Goal: Task Accomplishment & Management: Manage account settings

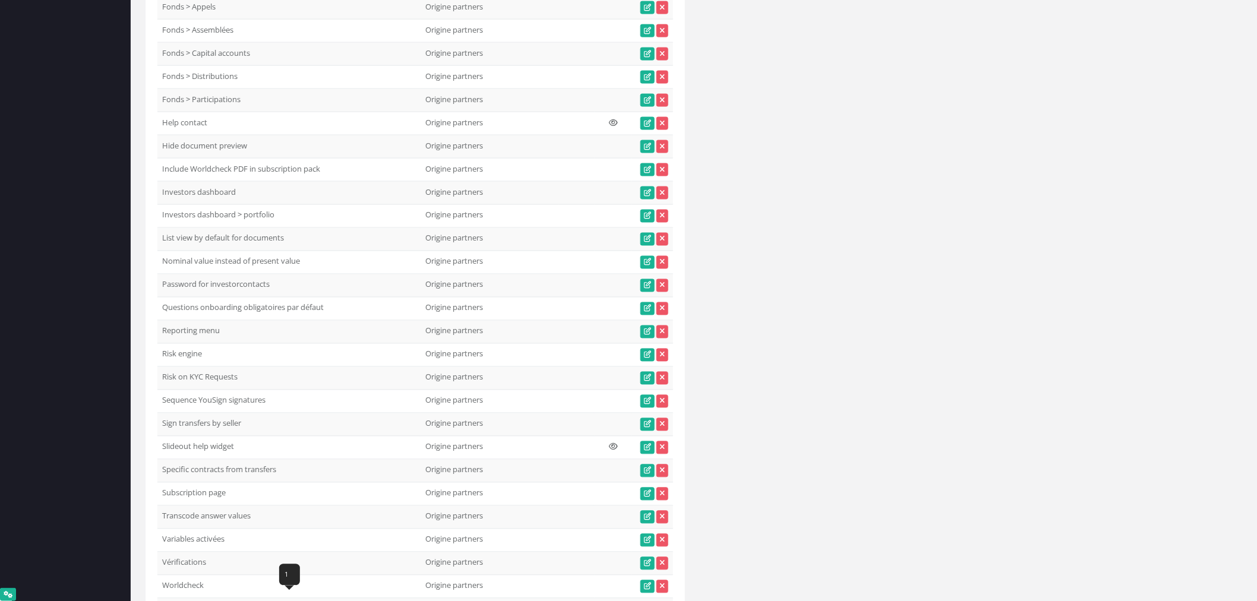
scroll to position [32854, 0]
drag, startPoint x: 160, startPoint y: 74, endPoint x: 217, endPoint y: 97, distance: 61.2
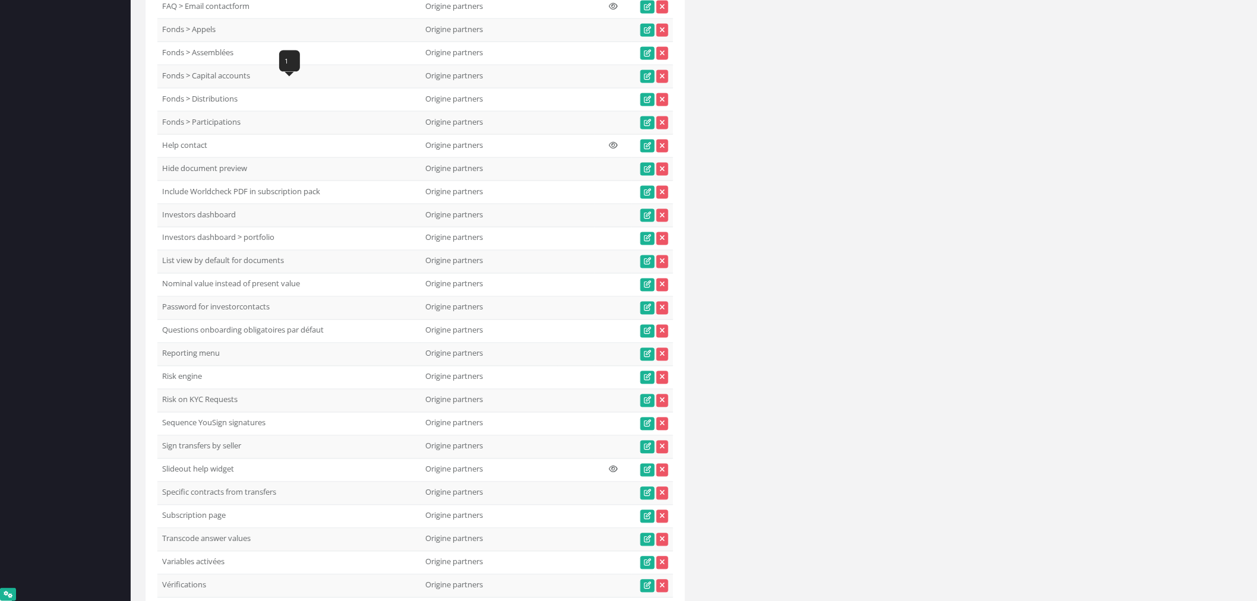
drag, startPoint x: 240, startPoint y: 116, endPoint x: 157, endPoint y: 105, distance: 84.0
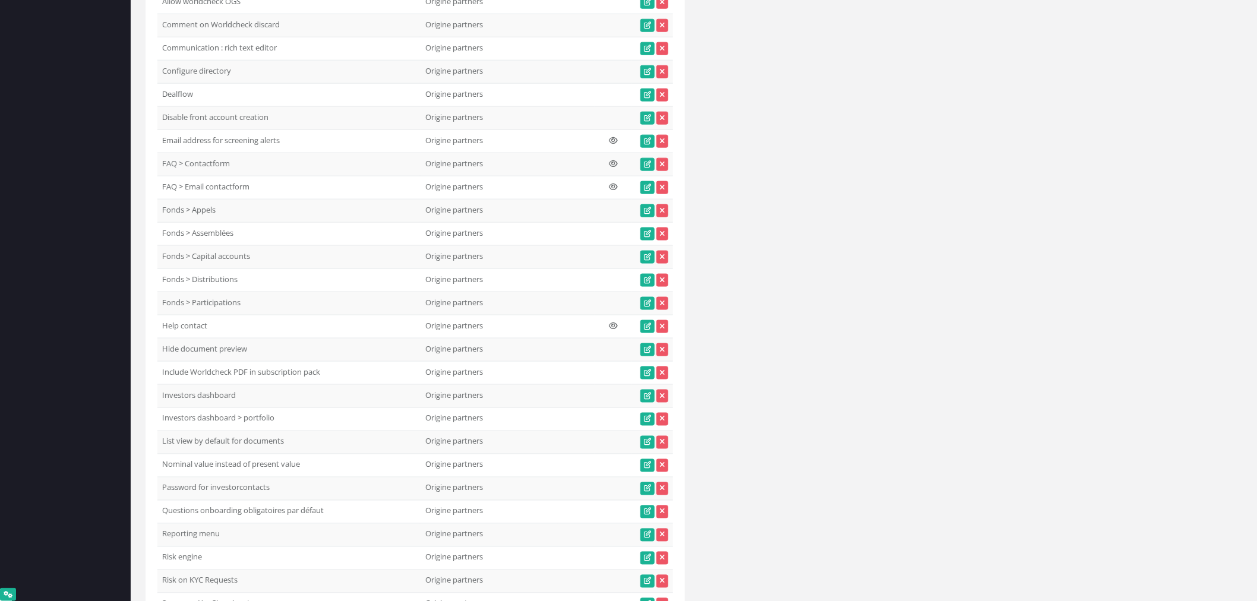
scroll to position [32655, 0]
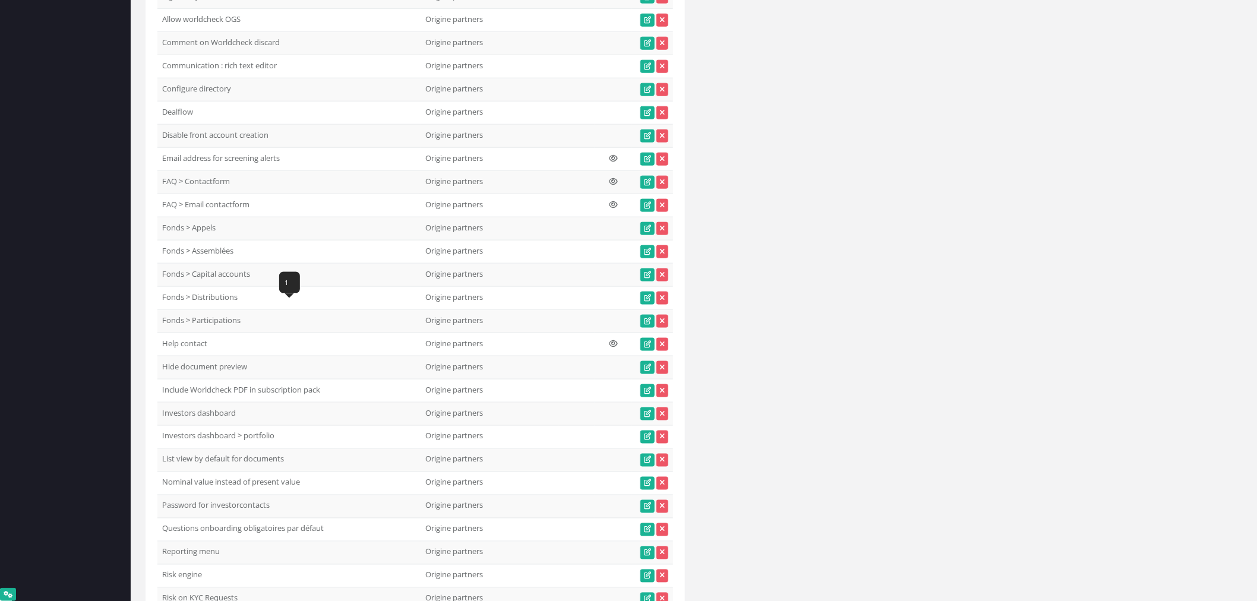
click at [216, 102] on td "Configure directory" at bounding box center [288, 89] width 263 height 23
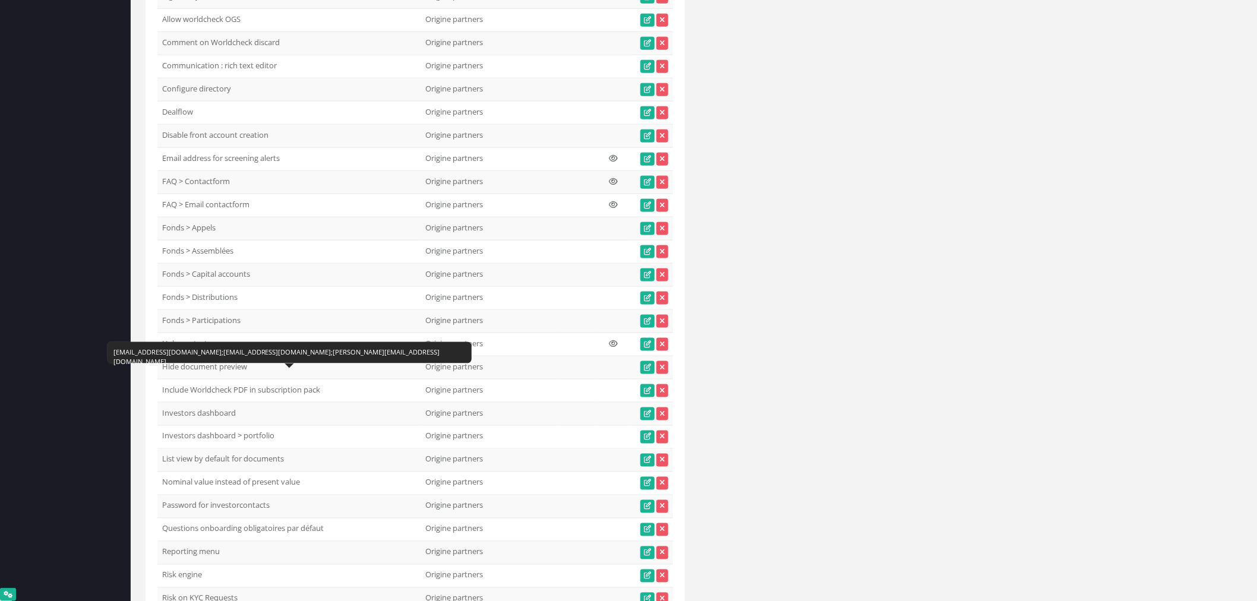
copy tr "Configure directory"
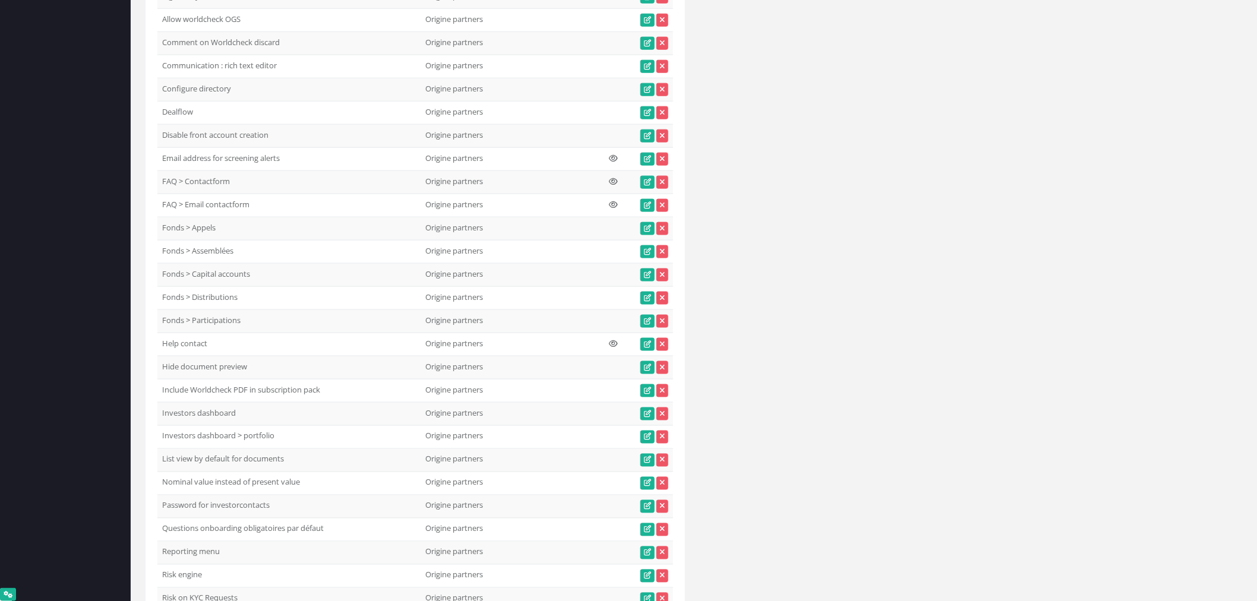
click at [212, 125] on td "Dealflow 1" at bounding box center [288, 113] width 263 height 23
click at [188, 102] on td "Configure directory" at bounding box center [288, 89] width 263 height 23
copy tr "Configure directory"
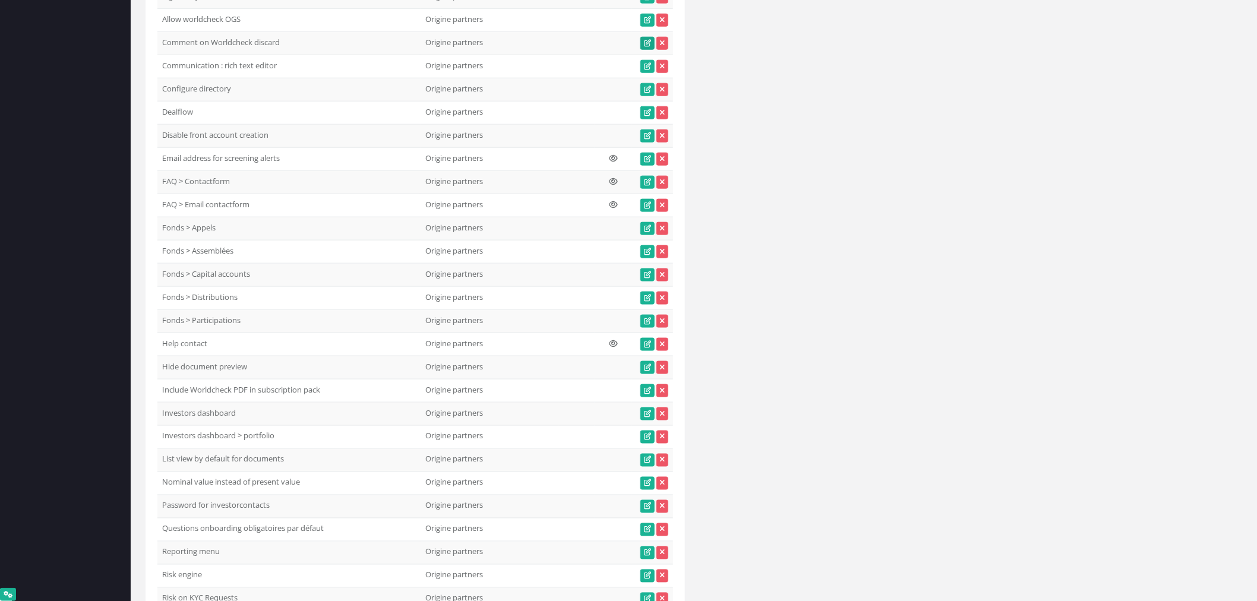
copy tr "Configure directory"
drag, startPoint x: 165, startPoint y: 168, endPoint x: 268, endPoint y: 169, distance: 102.8
copy td "Additional fields for directory"
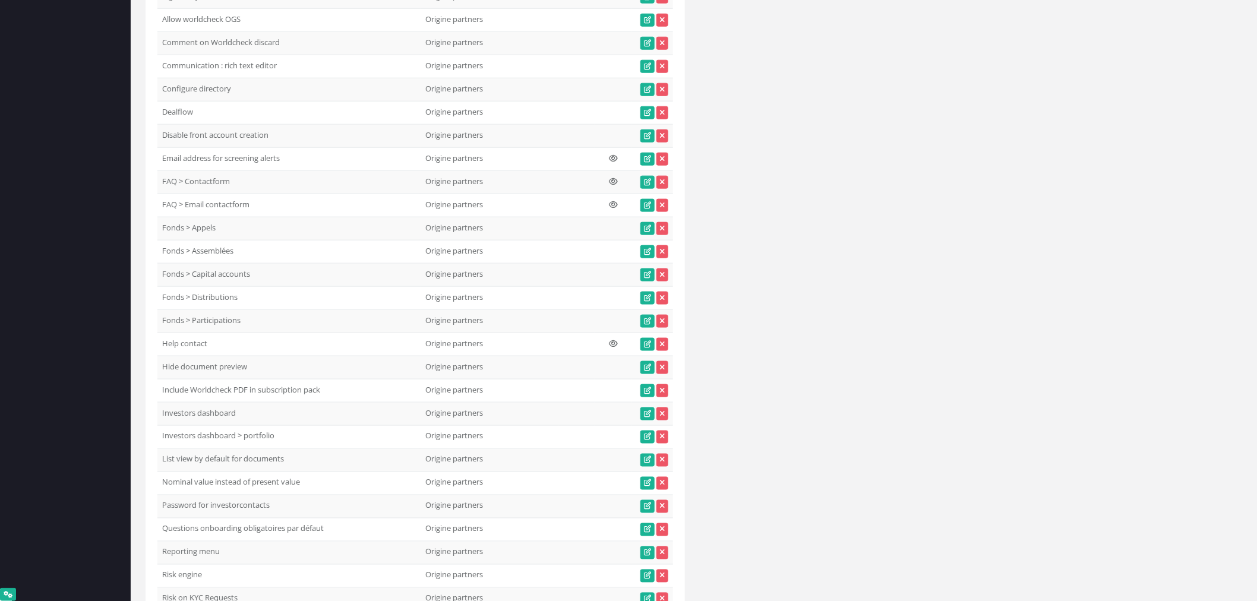
drag, startPoint x: 164, startPoint y: 147, endPoint x: 295, endPoint y: 152, distance: 130.8
copy td "Additional fields filtered for directory"
drag, startPoint x: 76, startPoint y: 337, endPoint x: 269, endPoint y: 162, distance: 260.8
